Goal: Navigation & Orientation: Find specific page/section

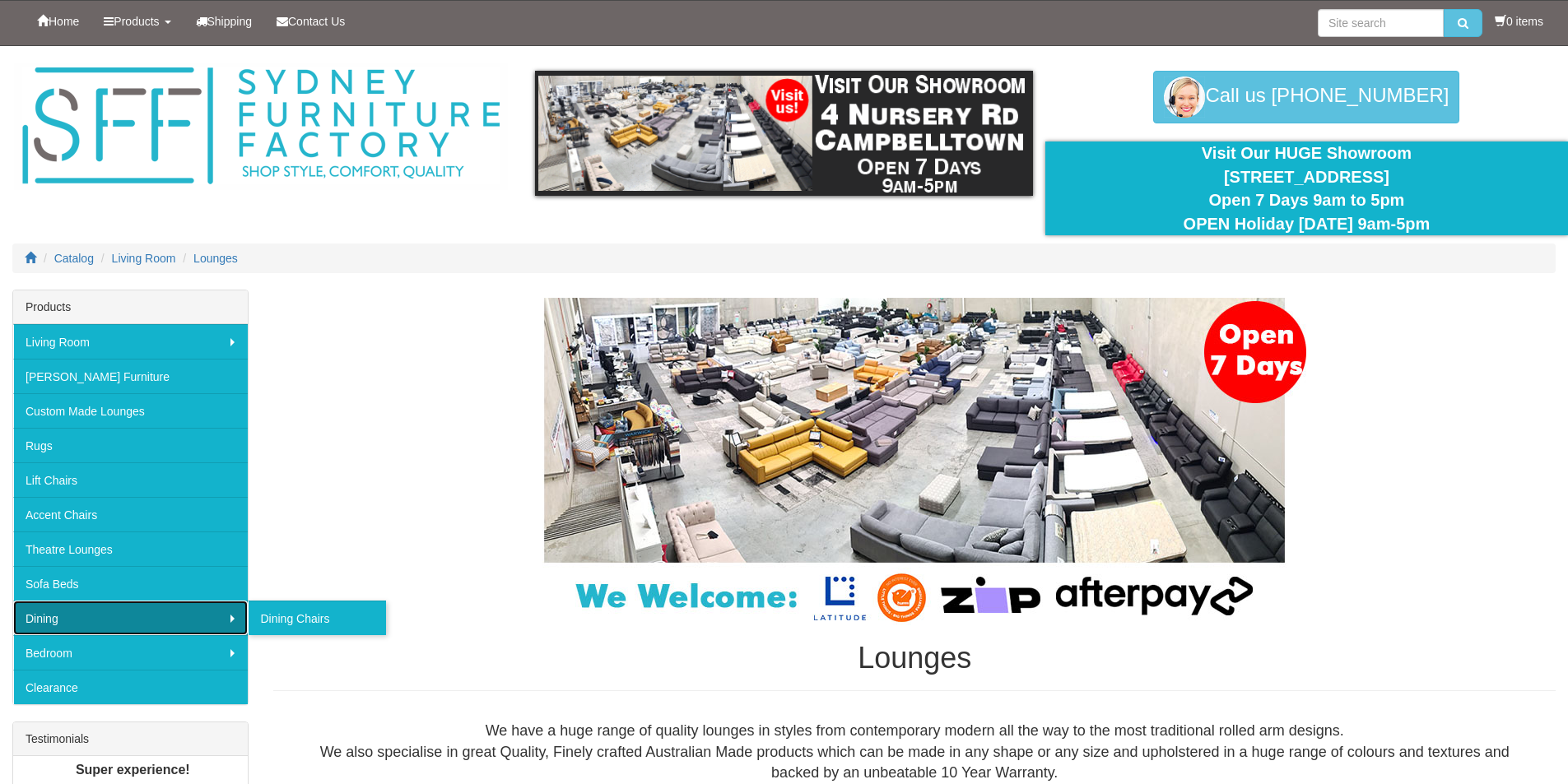
click at [108, 616] on link "Dining" at bounding box center [131, 618] width 234 height 35
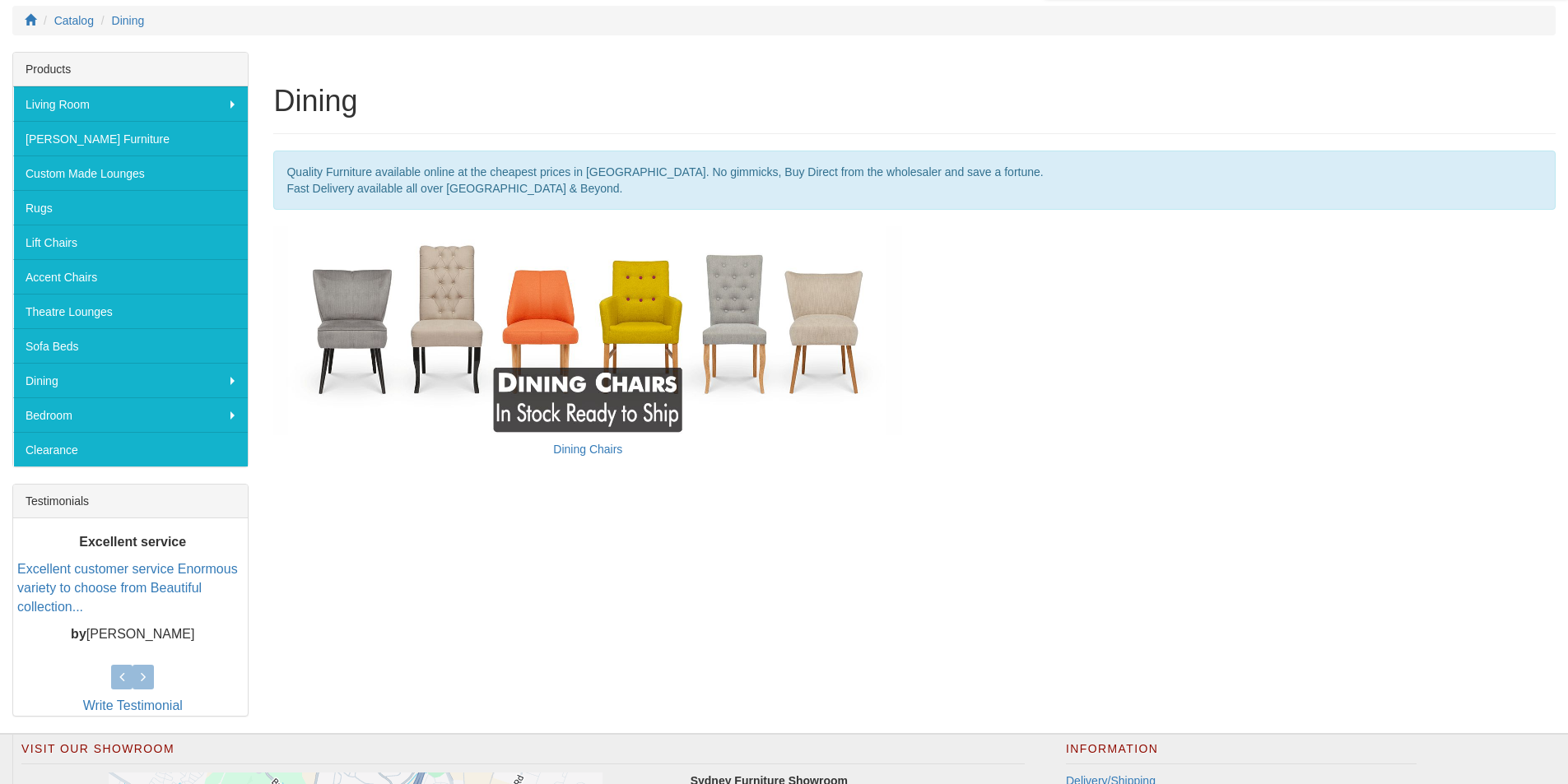
scroll to position [247, 0]
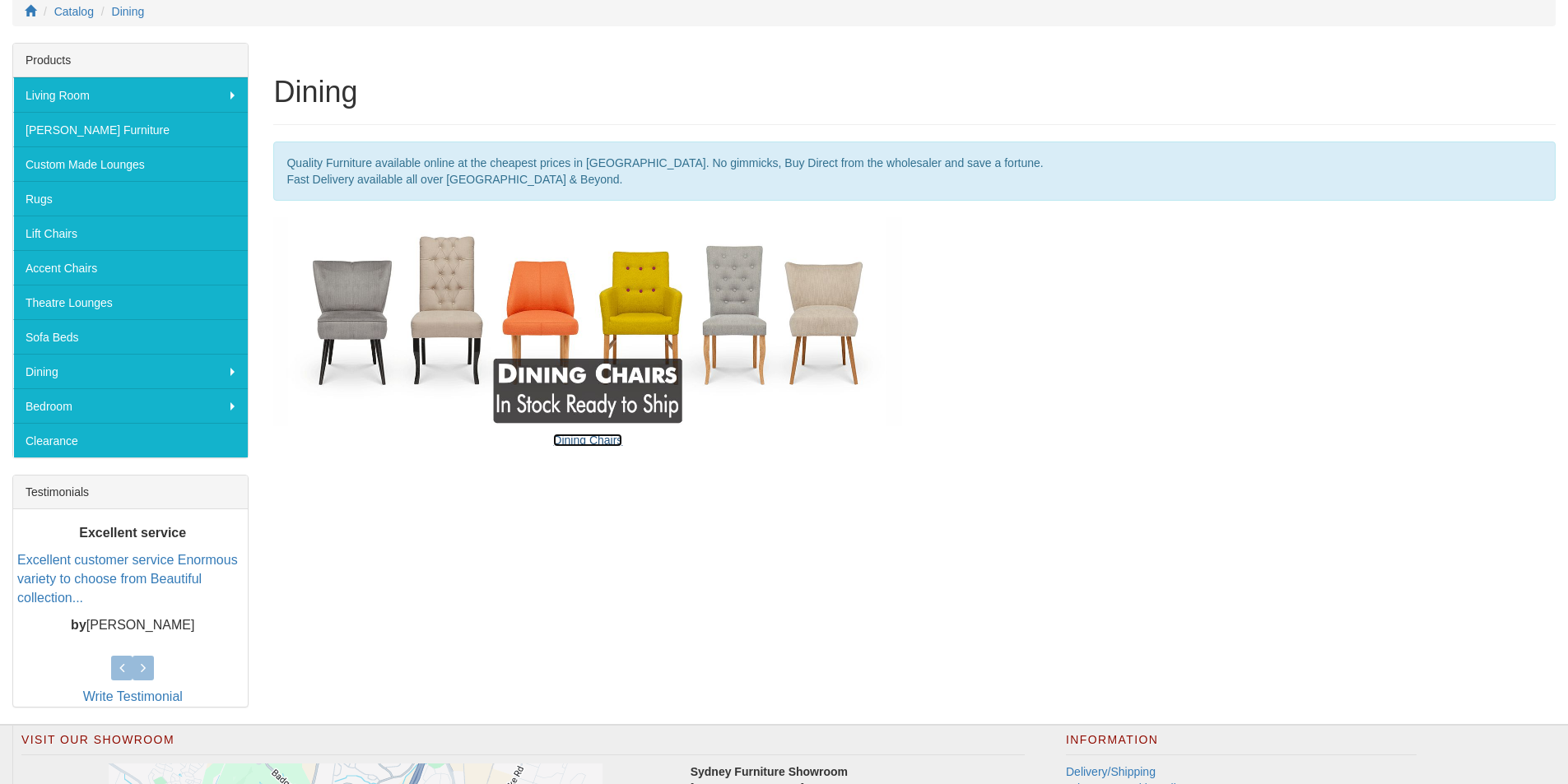
click at [596, 442] on link "Dining Chairs" at bounding box center [587, 440] width 69 height 13
